Goal: Task Accomplishment & Management: Manage account settings

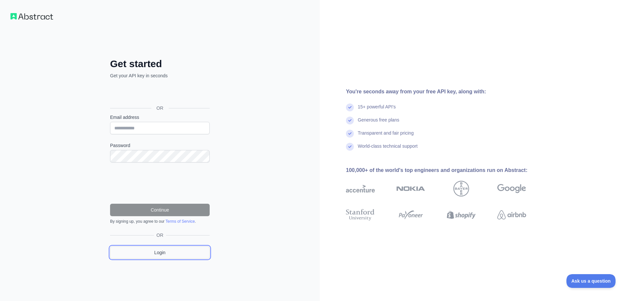
click at [160, 251] on link "Login" at bounding box center [160, 253] width 100 height 12
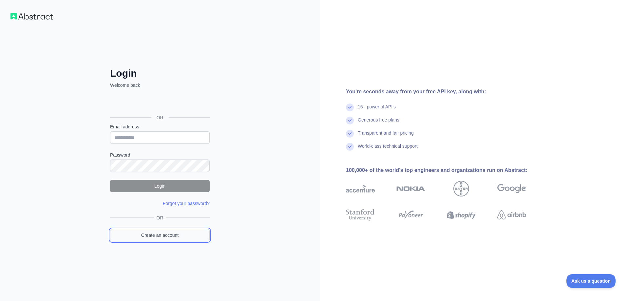
click at [154, 236] on link "Create an account" at bounding box center [160, 235] width 100 height 12
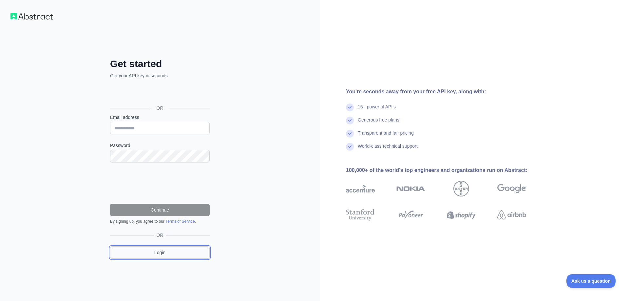
click at [158, 252] on link "Login" at bounding box center [160, 253] width 100 height 12
